Goal: Information Seeking & Learning: Learn about a topic

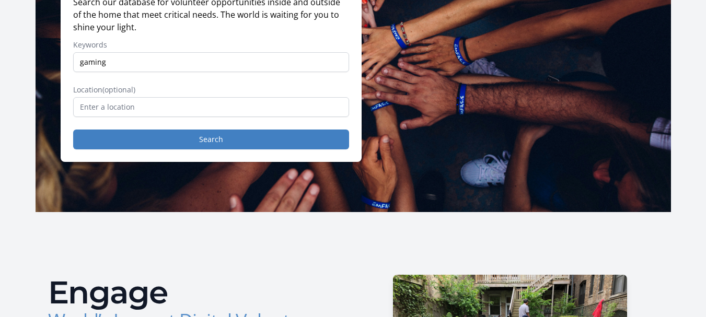
scroll to position [157, 0]
type input "gaming"
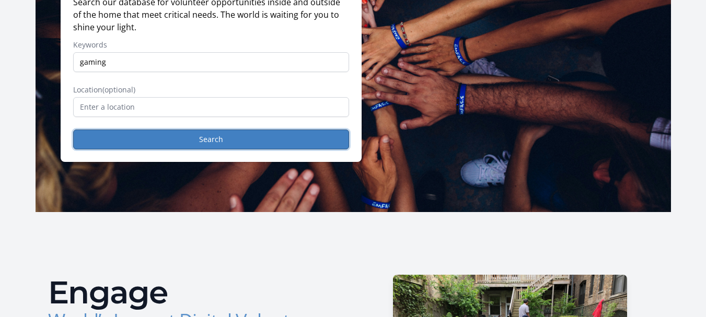
click at [187, 144] on button "Search" at bounding box center [211, 140] width 276 height 20
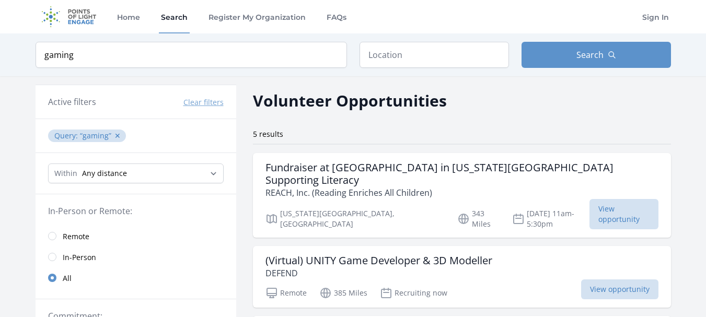
click at [58, 236] on link "Remote" at bounding box center [136, 236] width 201 height 21
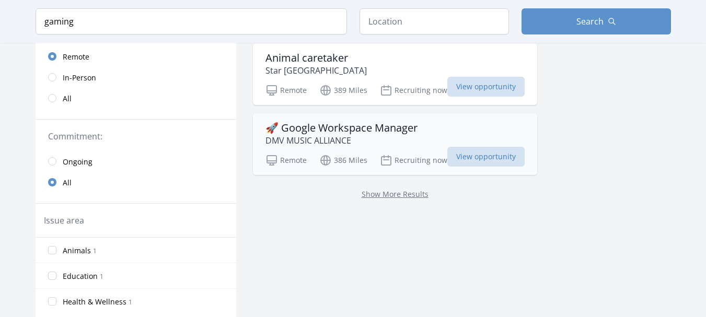
scroll to position [157, 0]
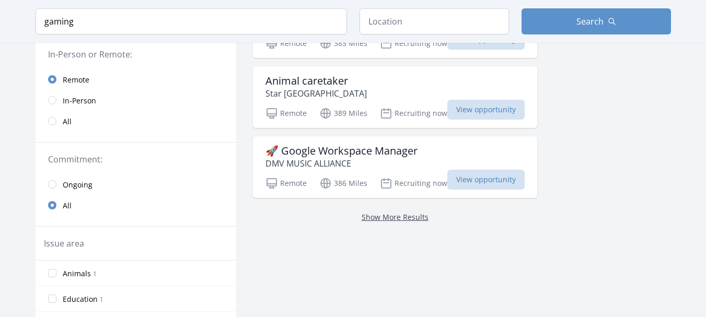
click at [410, 221] on link "Show More Results" at bounding box center [395, 217] width 67 height 10
click at [405, 218] on link "Show More Results" at bounding box center [395, 217] width 67 height 10
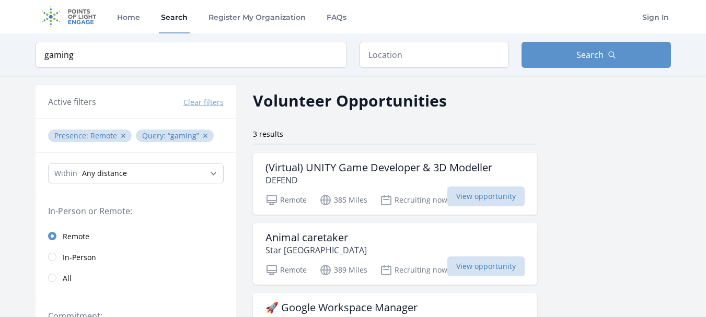
scroll to position [52, 0]
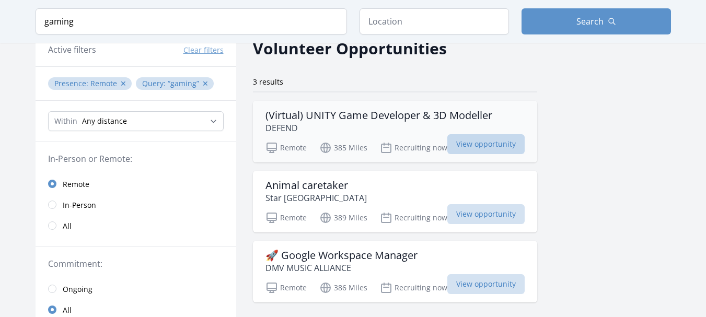
click at [475, 146] on span "View opportunity" at bounding box center [486, 144] width 77 height 20
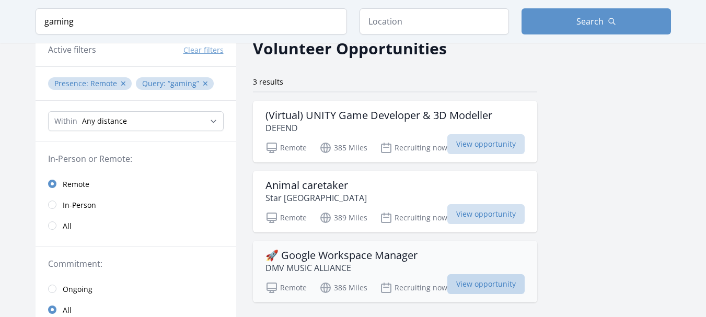
click at [483, 286] on span "View opportunity" at bounding box center [486, 284] width 77 height 20
